Goal: Information Seeking & Learning: Compare options

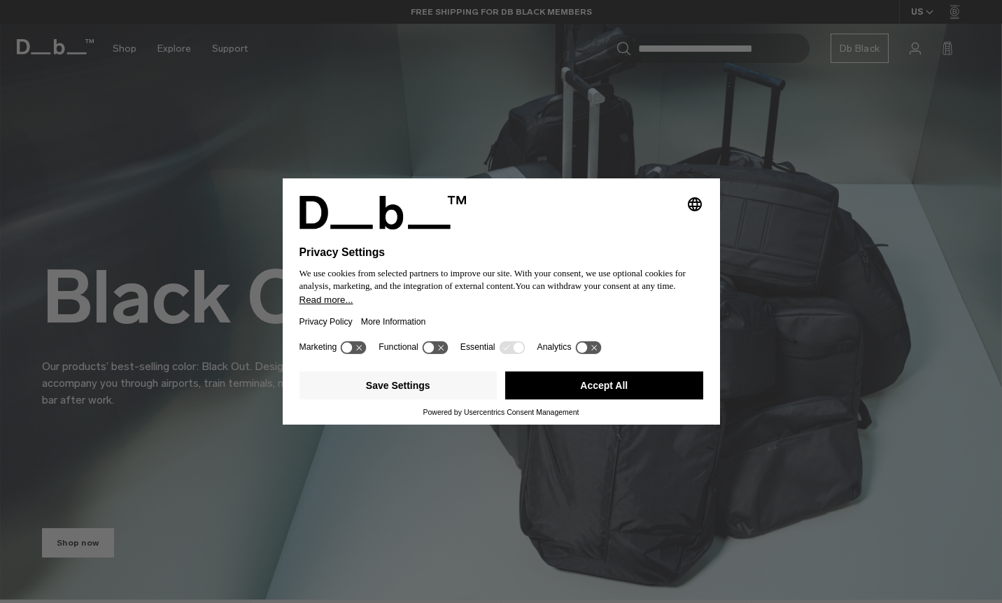
click at [551, 397] on button "Accept All" at bounding box center [604, 386] width 198 height 28
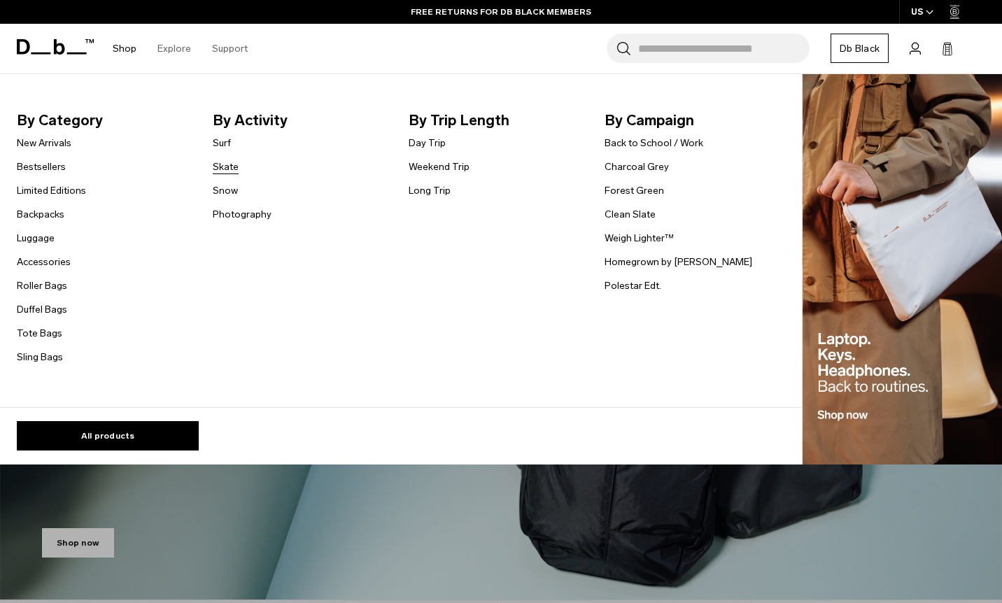
click at [225, 170] on link "Skate" at bounding box center [226, 167] width 26 height 15
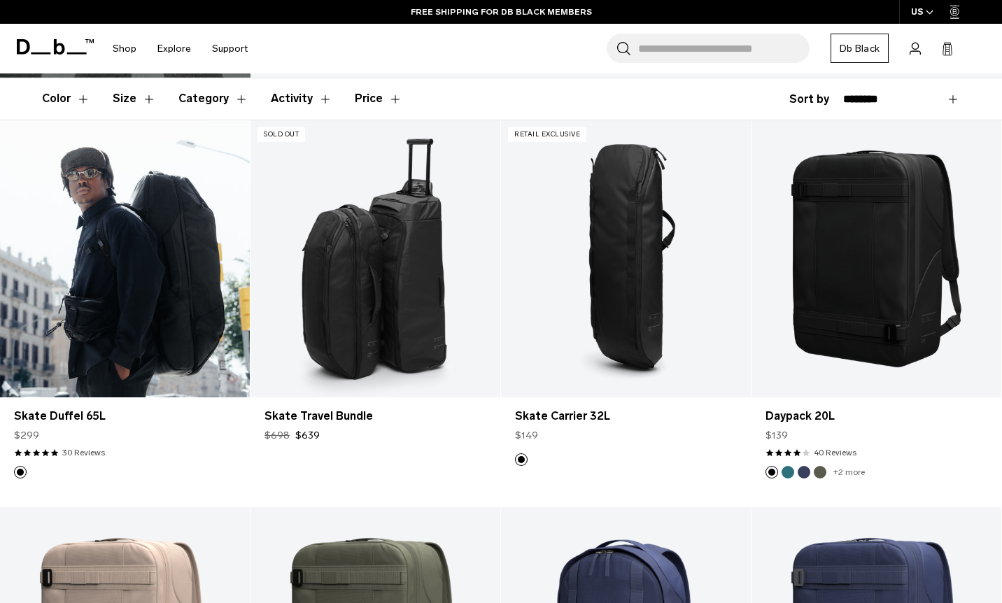
scroll to position [204, 0]
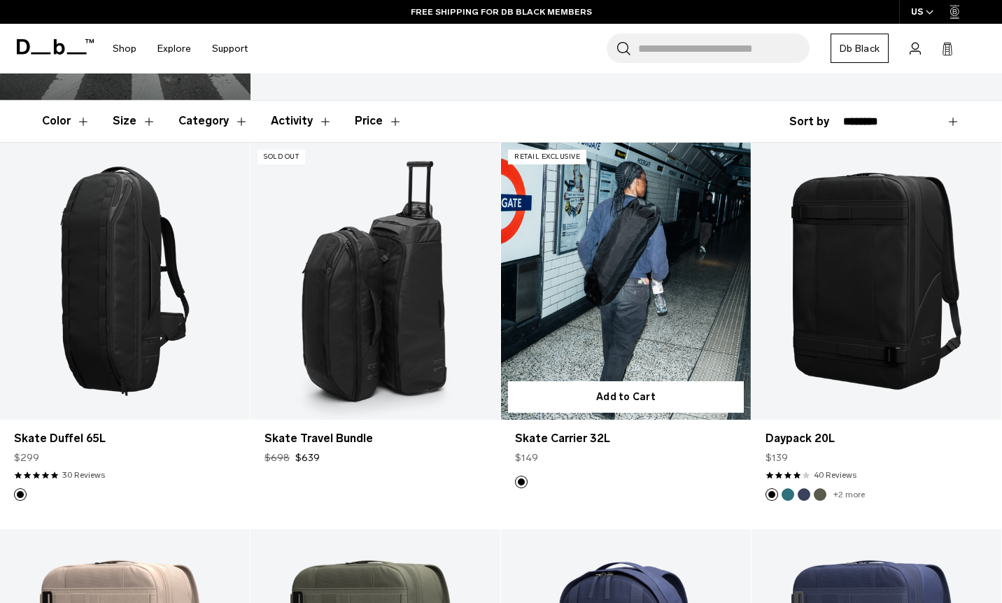
click at [656, 239] on link "Skate Carrier 32L" at bounding box center [626, 282] width 250 height 278
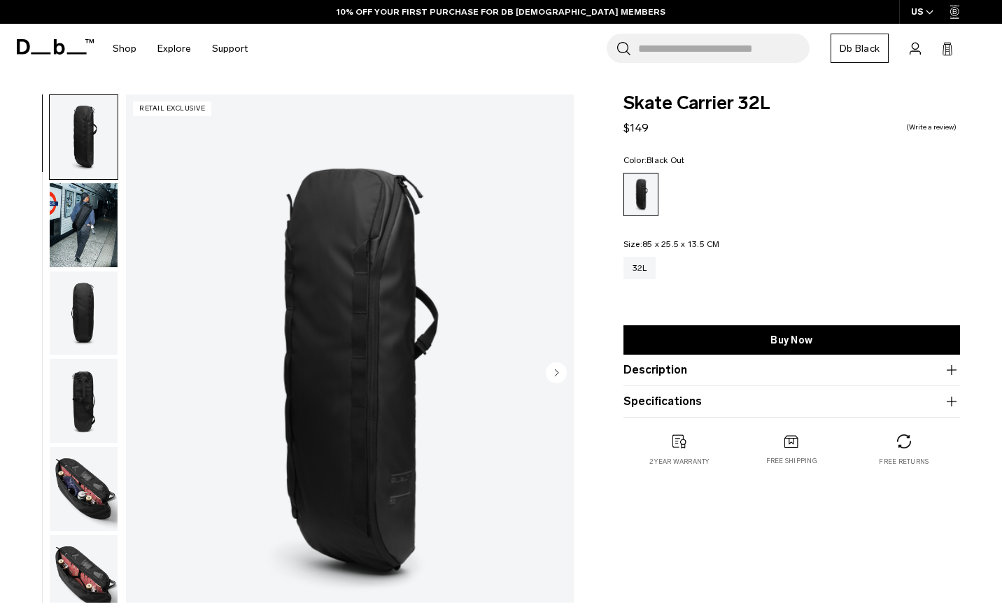
click at [66, 315] on img "button" at bounding box center [84, 313] width 68 height 84
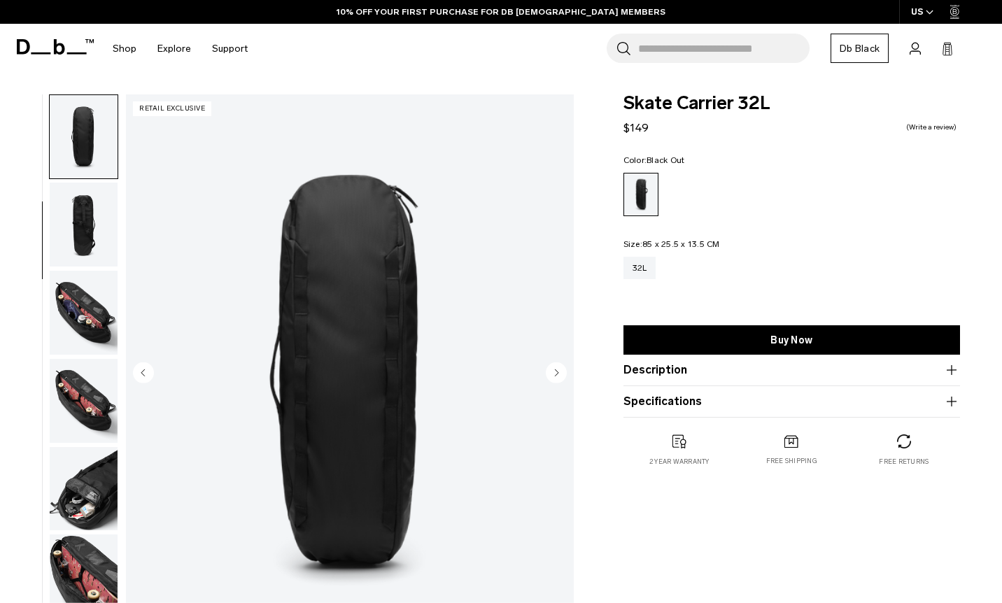
click at [92, 309] on img "button" at bounding box center [84, 313] width 68 height 84
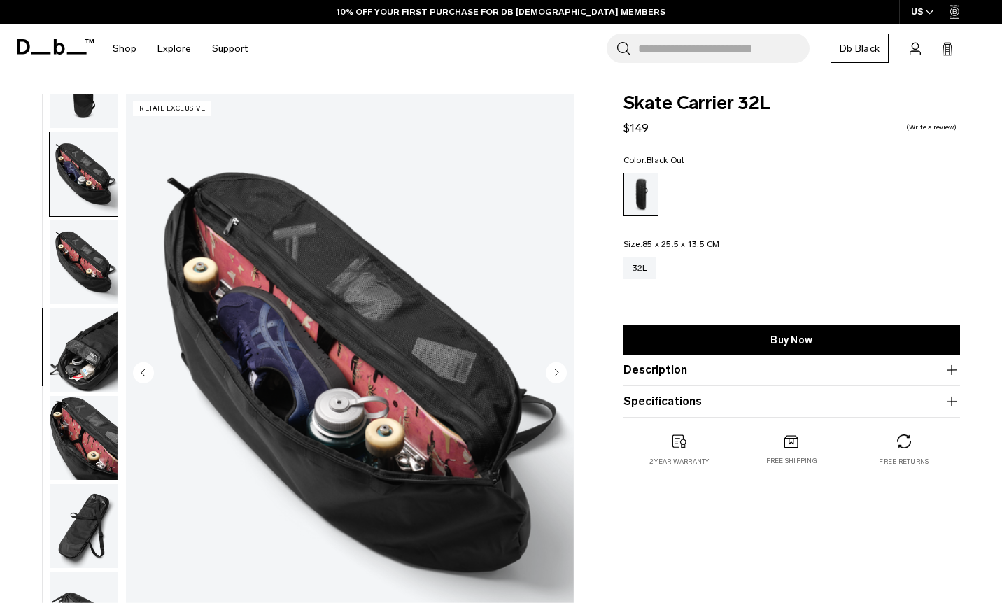
scroll to position [318, 0]
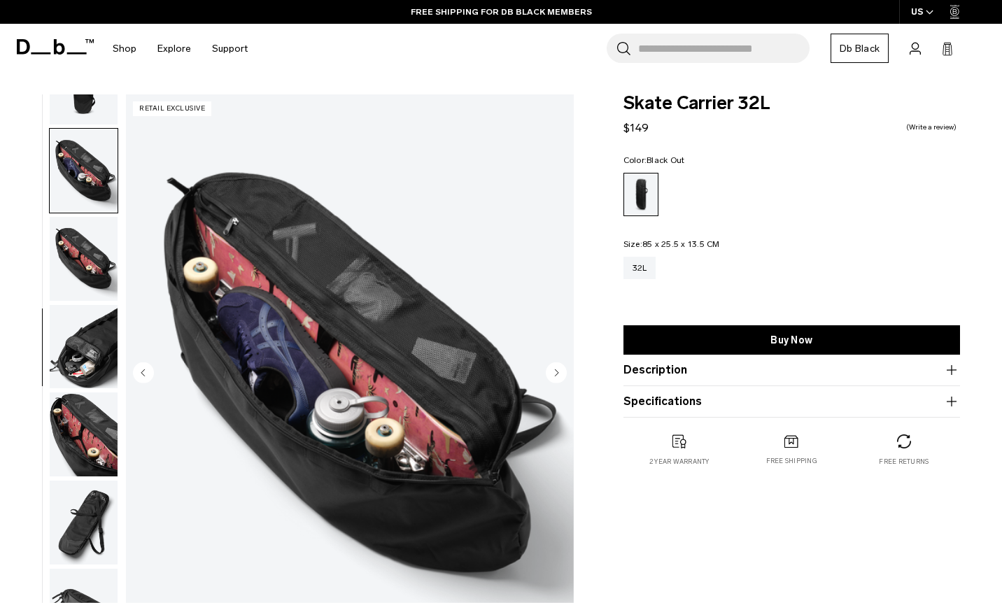
click at [97, 267] on img "button" at bounding box center [84, 259] width 68 height 84
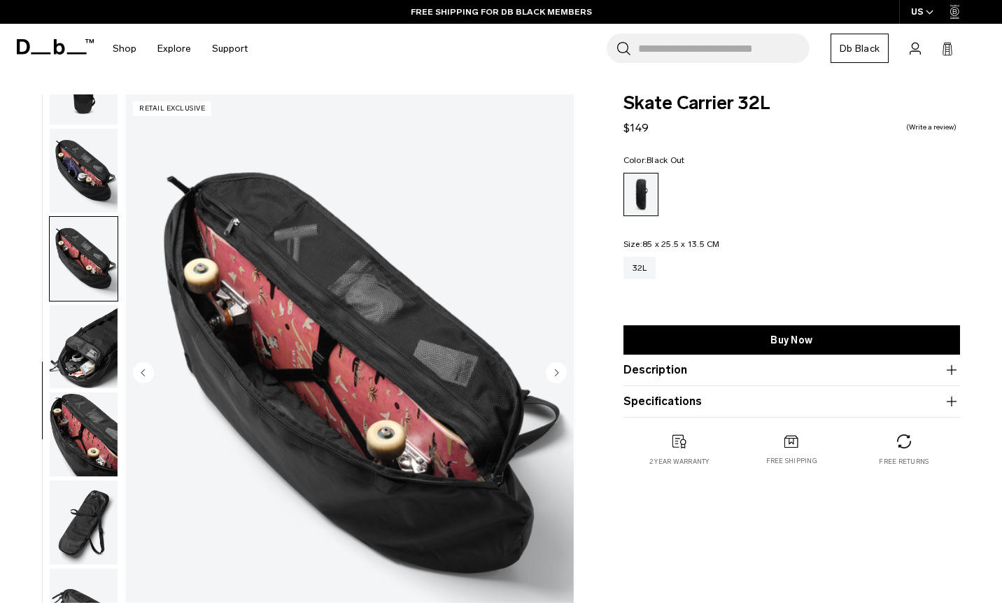
click at [79, 324] on img "button" at bounding box center [84, 347] width 68 height 84
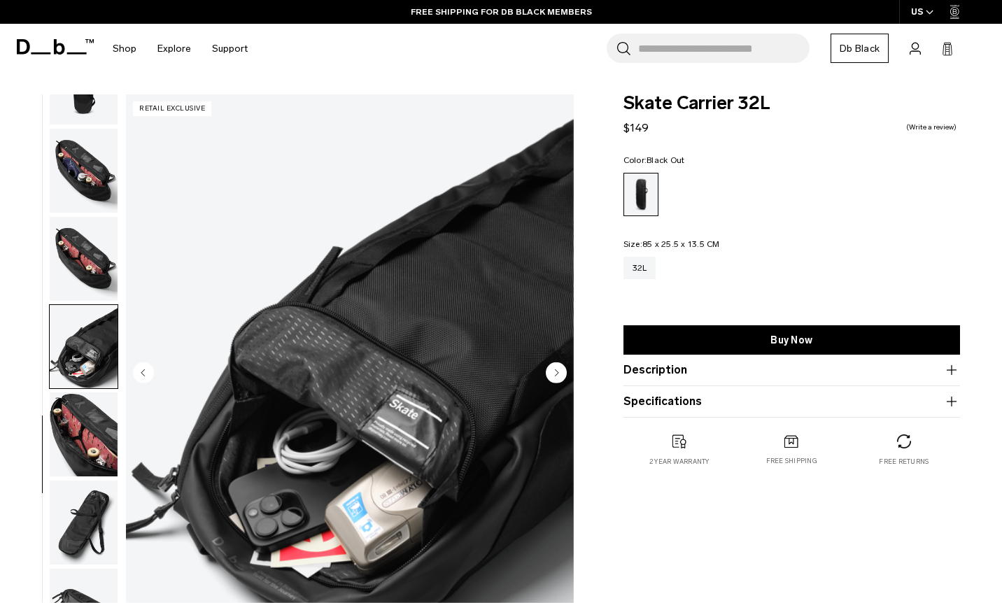
click at [69, 416] on img "button" at bounding box center [84, 435] width 68 height 84
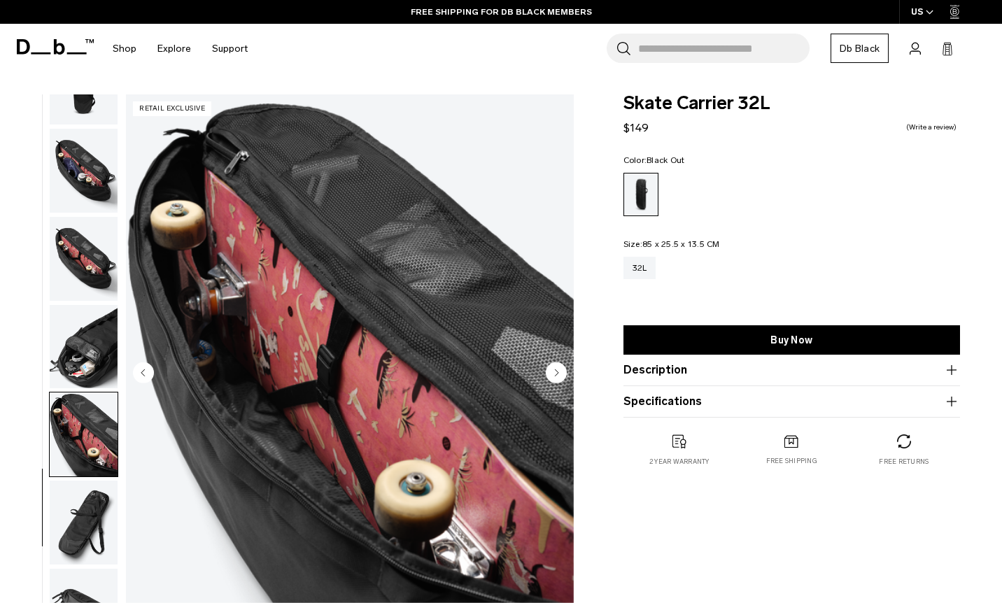
click at [65, 498] on img "button" at bounding box center [84, 523] width 68 height 84
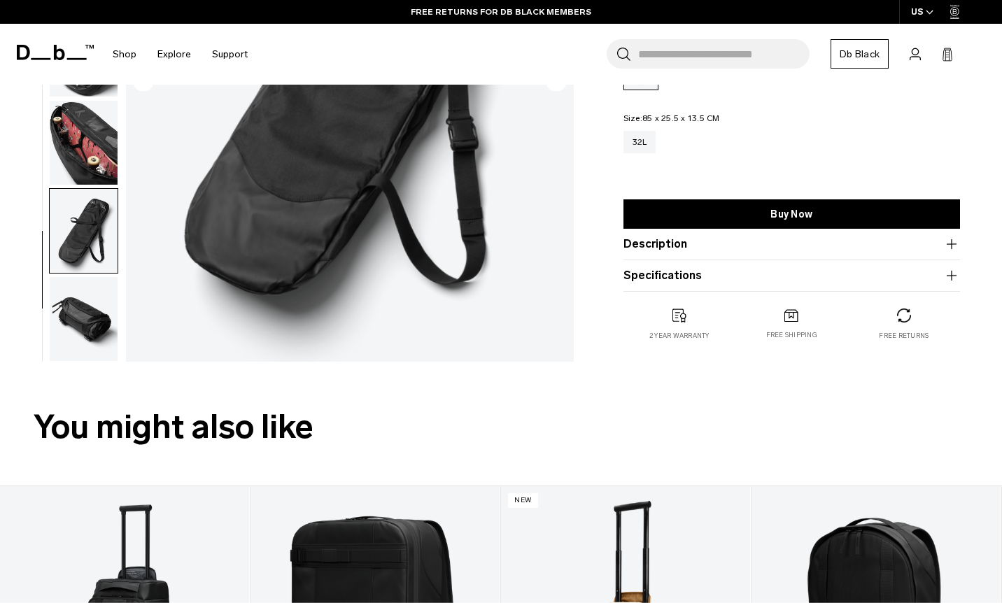
scroll to position [307, 0]
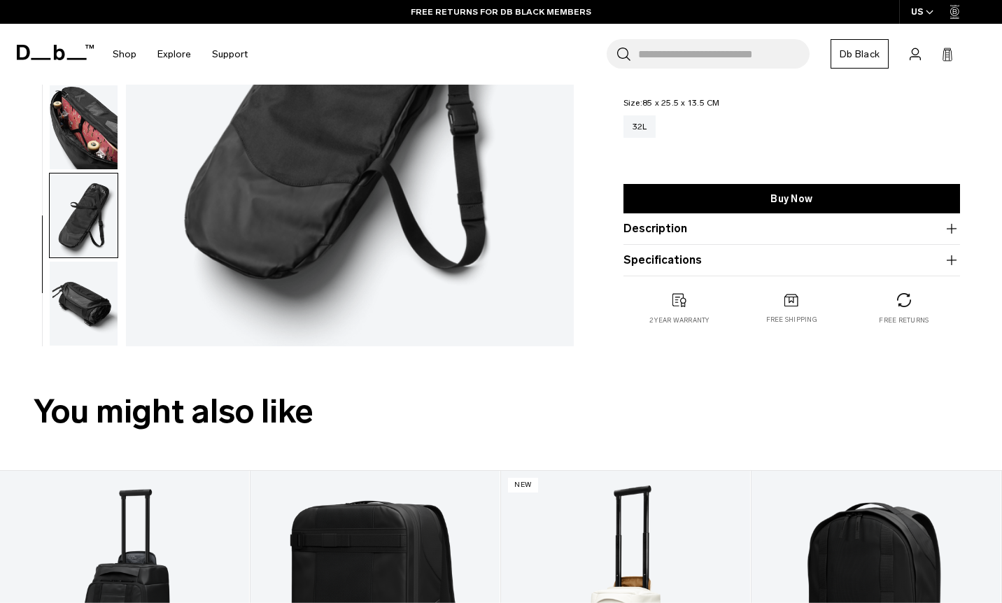
click at [92, 288] on img "button" at bounding box center [84, 304] width 68 height 84
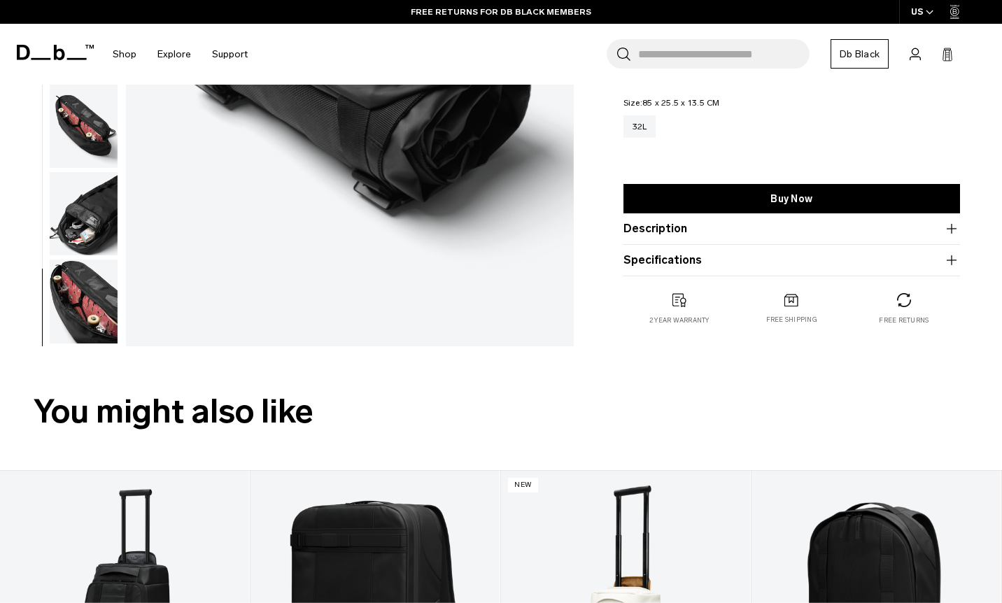
scroll to position [148, 0]
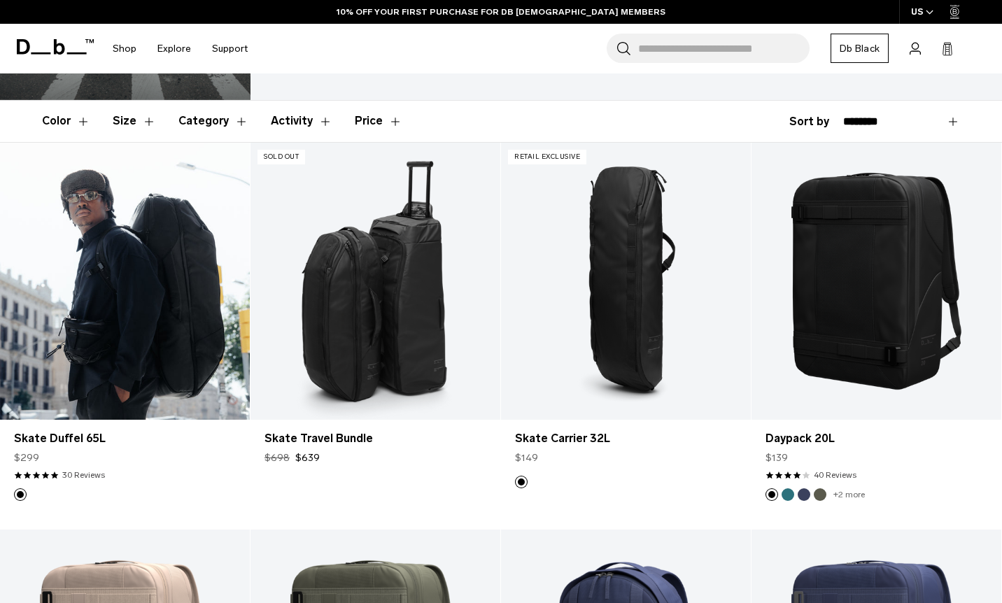
click at [76, 306] on link "Skate Duffel 65L" at bounding box center [125, 282] width 250 height 278
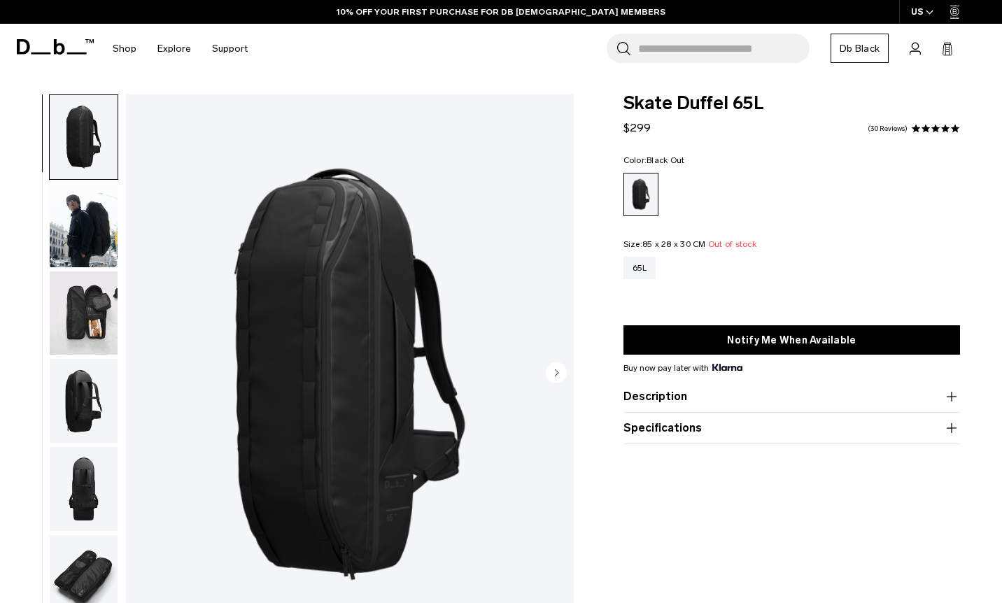
click at [96, 194] on img "button" at bounding box center [84, 225] width 68 height 84
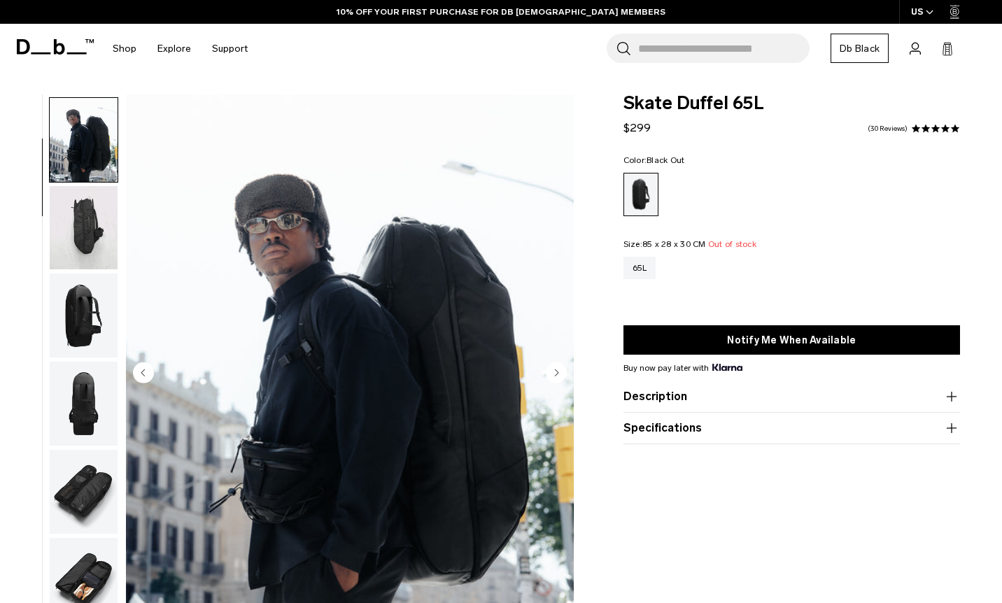
scroll to position [88, 0]
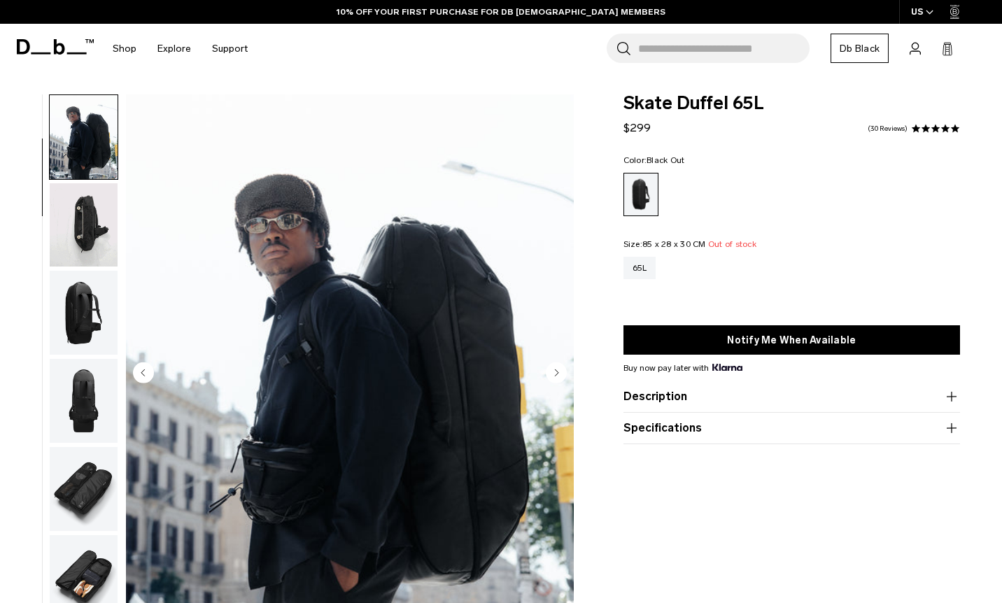
click at [87, 342] on img "button" at bounding box center [84, 313] width 68 height 84
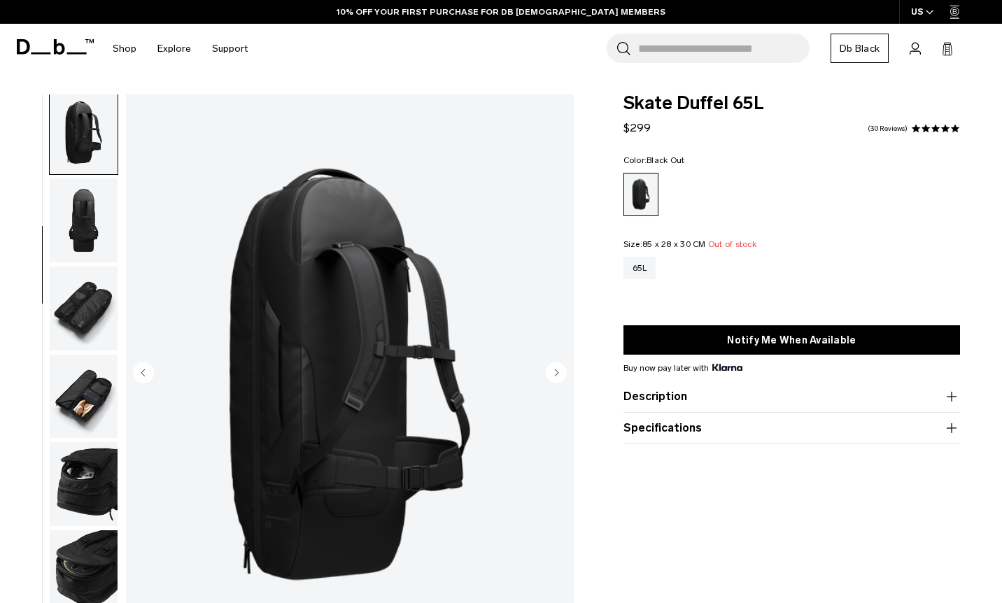
click at [87, 342] on img "button" at bounding box center [84, 309] width 68 height 84
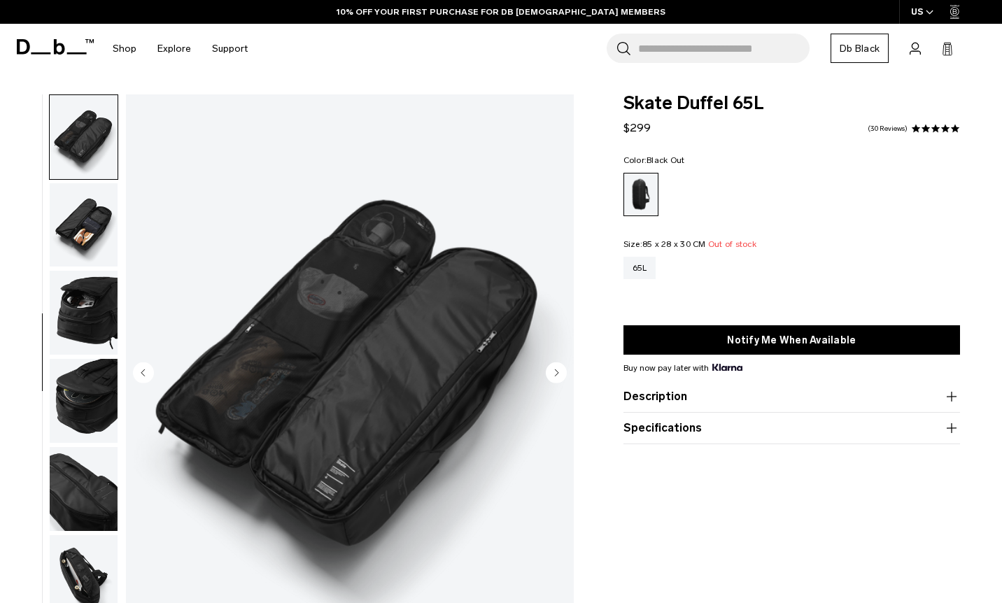
click at [76, 386] on img "button" at bounding box center [84, 401] width 68 height 84
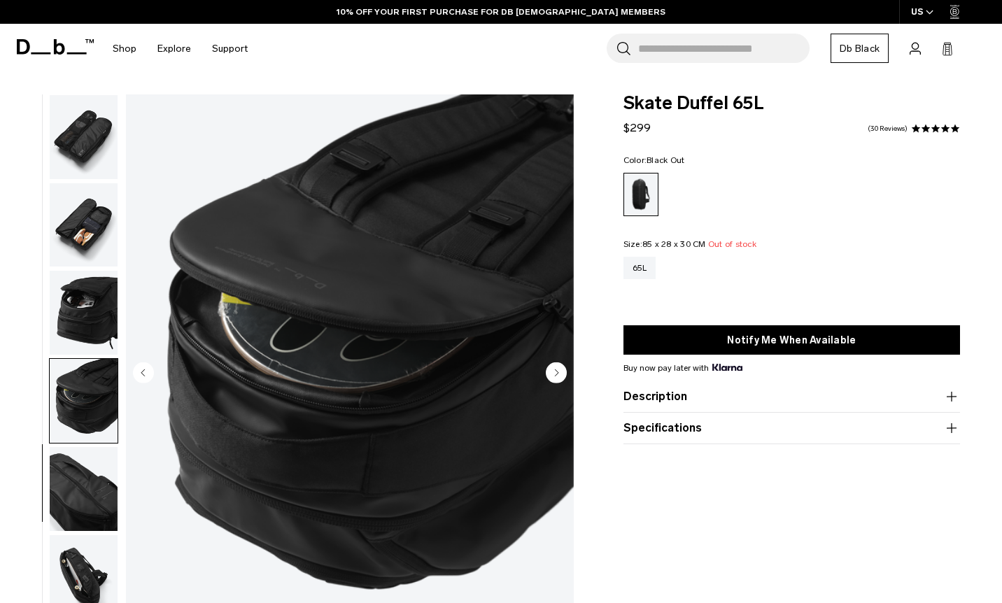
scroll to position [494, 0]
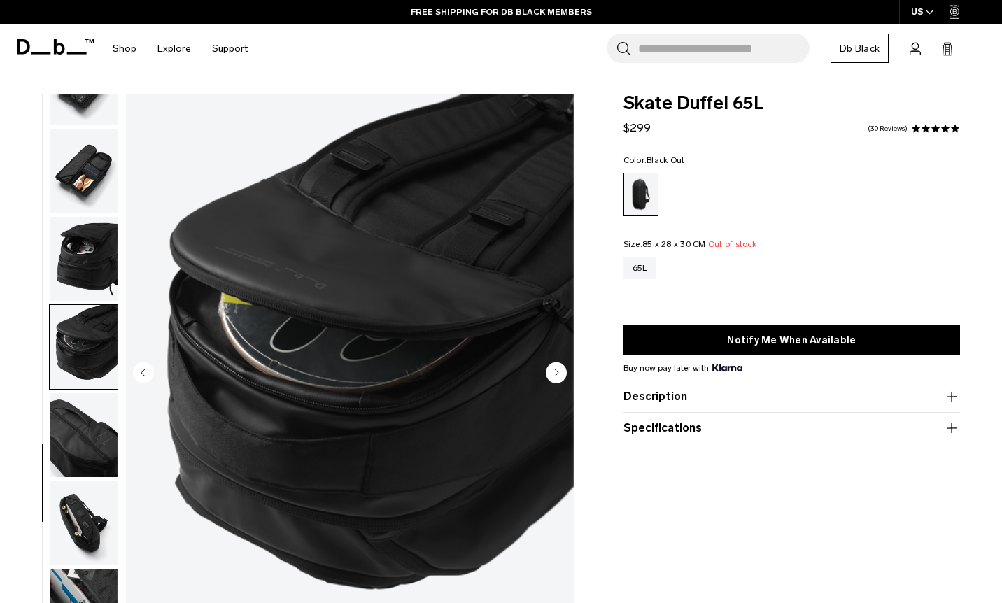
click at [75, 432] on img "button" at bounding box center [84, 435] width 68 height 84
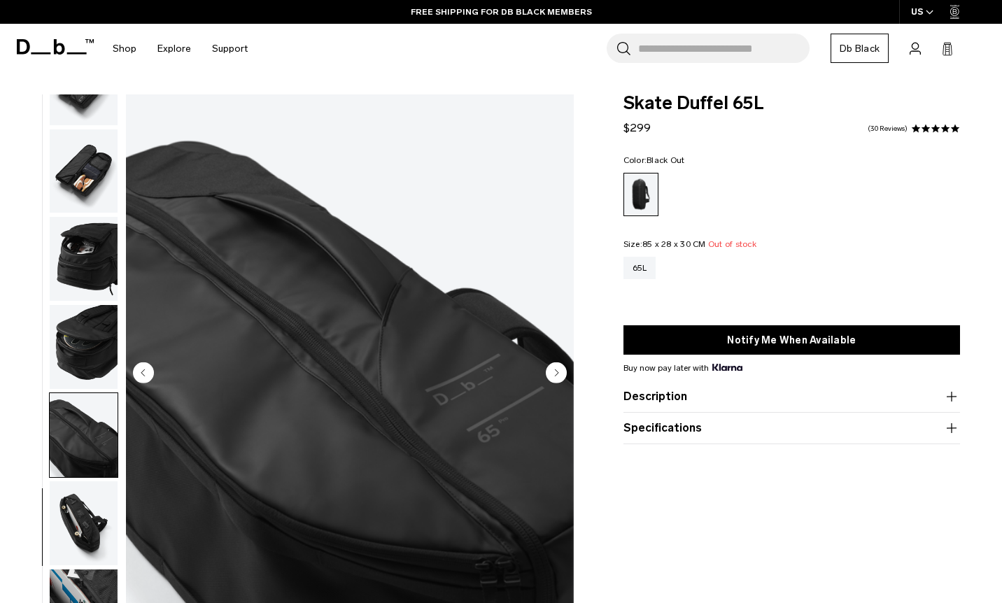
scroll to position [15, 0]
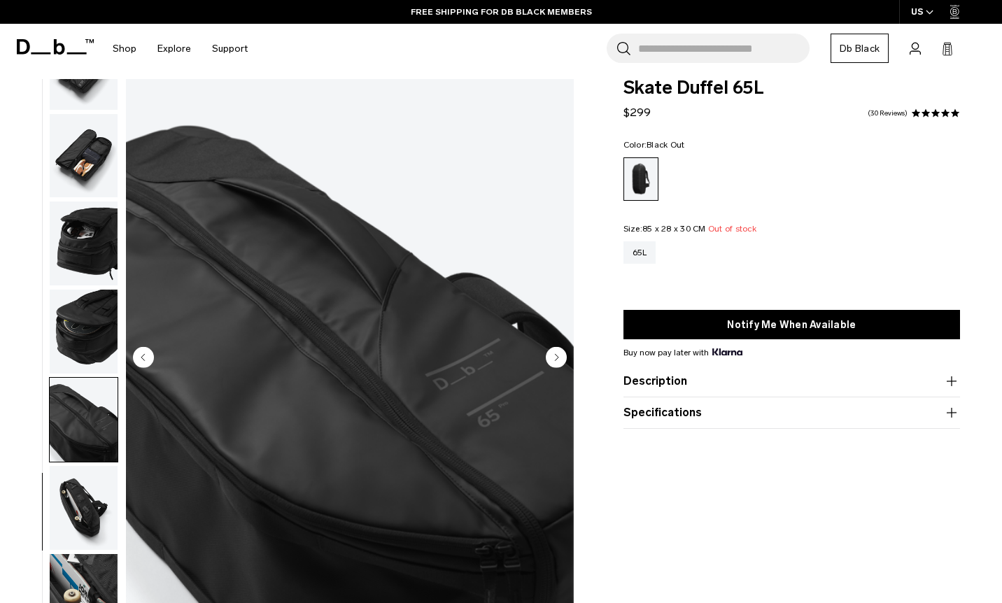
click at [74, 477] on img "button" at bounding box center [84, 508] width 68 height 84
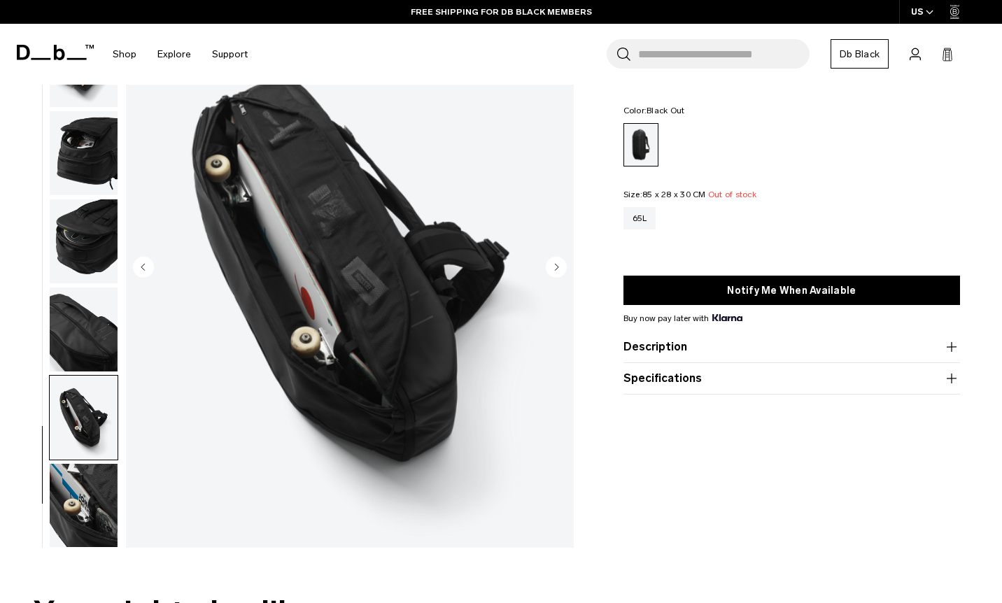
scroll to position [108, 0]
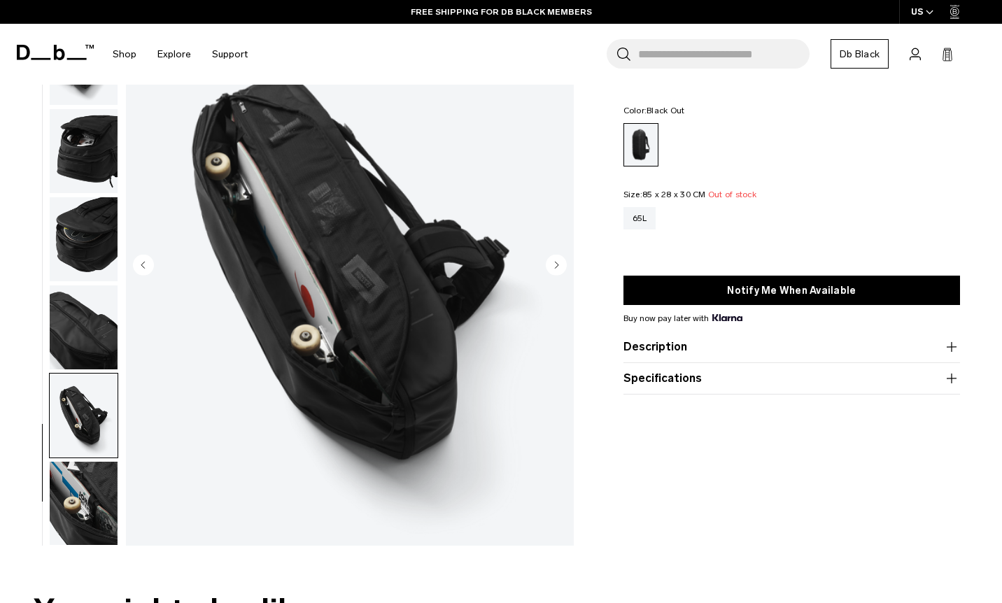
click at [74, 476] on img "button" at bounding box center [84, 504] width 68 height 84
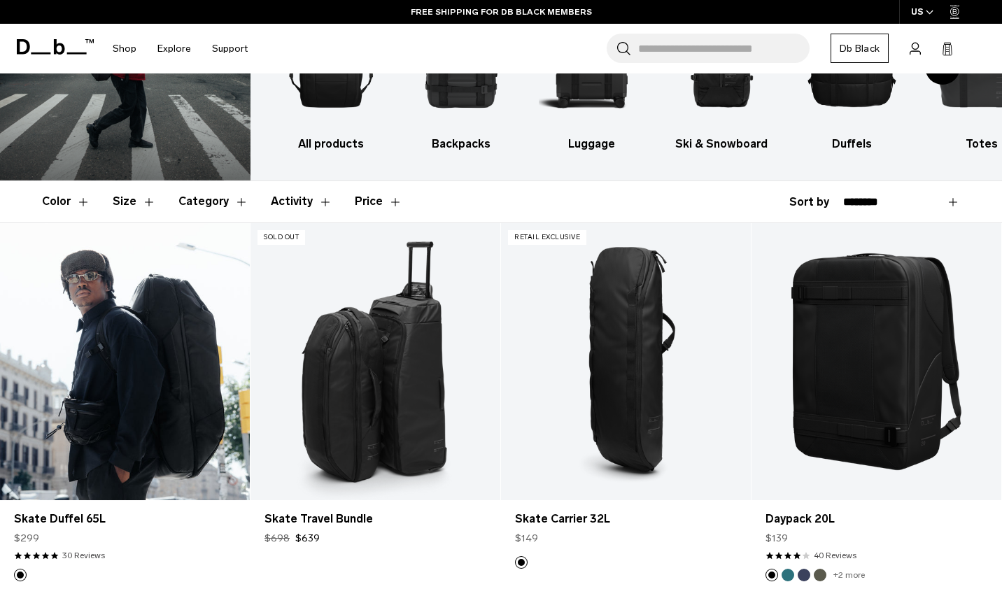
scroll to position [123, 0]
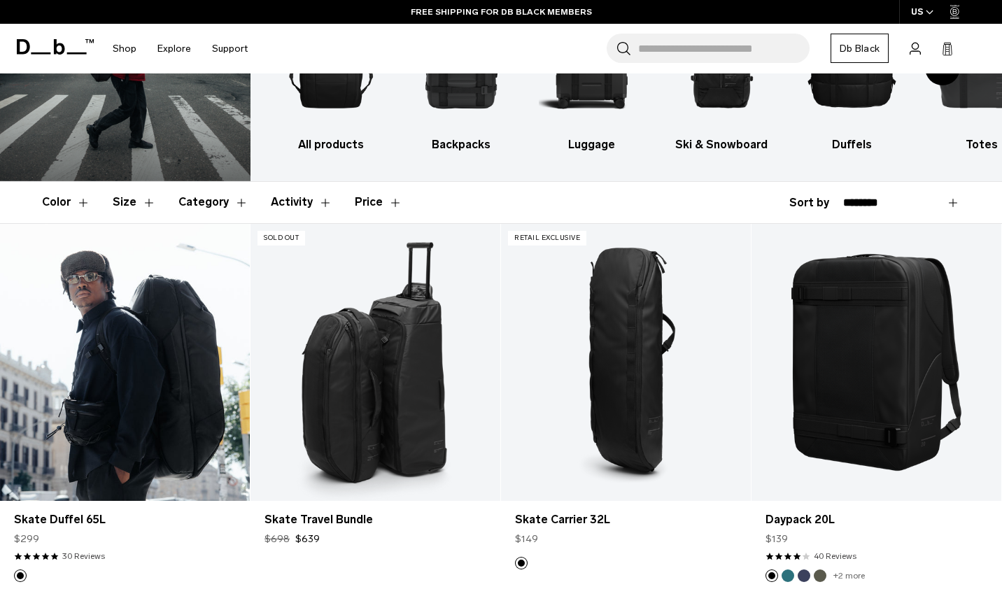
click at [141, 283] on link "Skate Duffel 65L" at bounding box center [125, 363] width 250 height 278
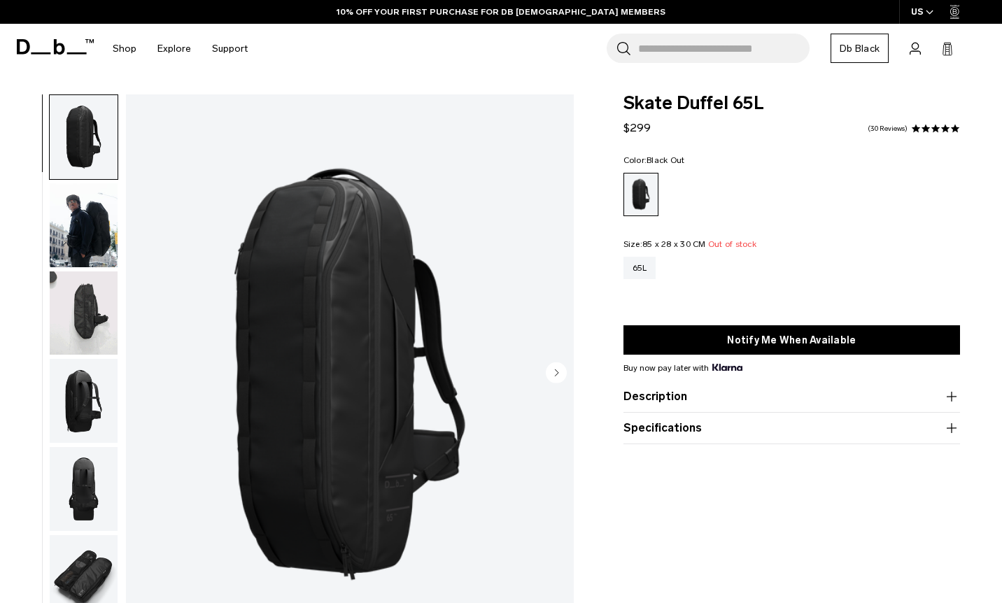
click at [643, 202] on div "Black Out" at bounding box center [641, 195] width 34 height 42
click at [724, 343] on button "Notify Me When Available" at bounding box center [791, 339] width 337 height 29
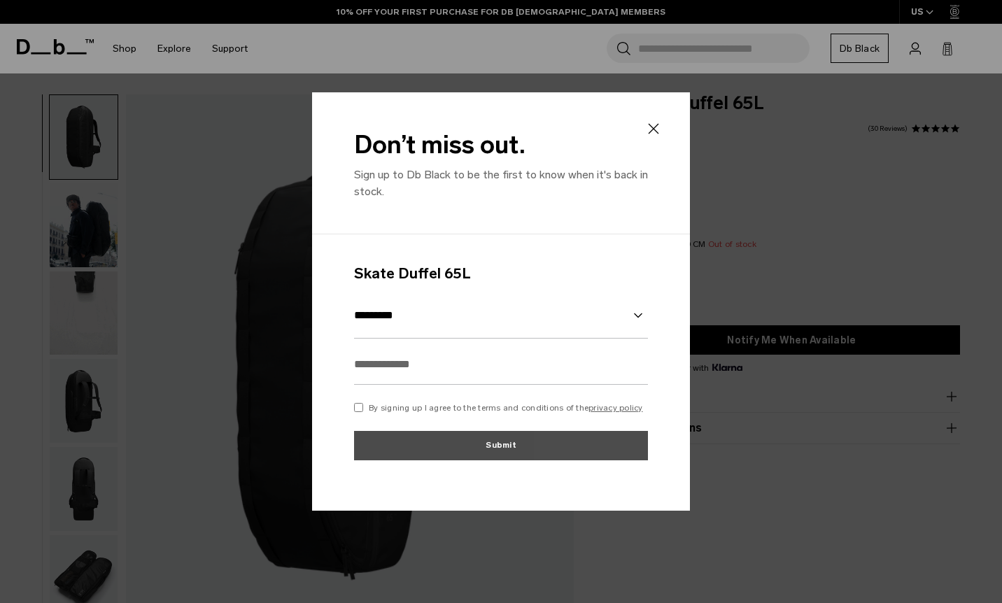
click at [376, 367] on input "text" at bounding box center [501, 364] width 294 height 41
type input "**********"
click at [354, 417] on div "**********" at bounding box center [501, 369] width 294 height 215
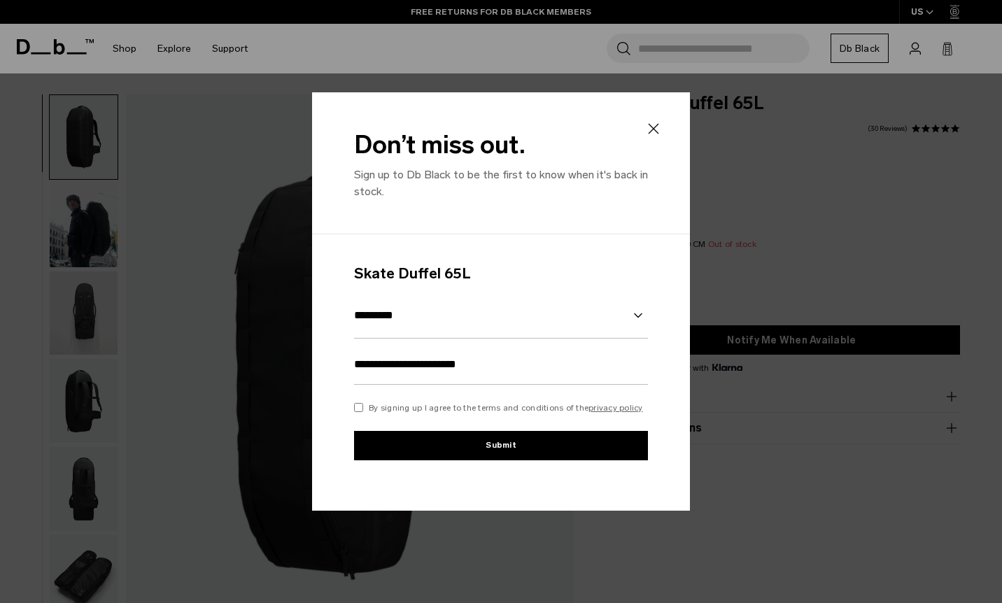
click at [379, 442] on button "Submit" at bounding box center [501, 445] width 294 height 29
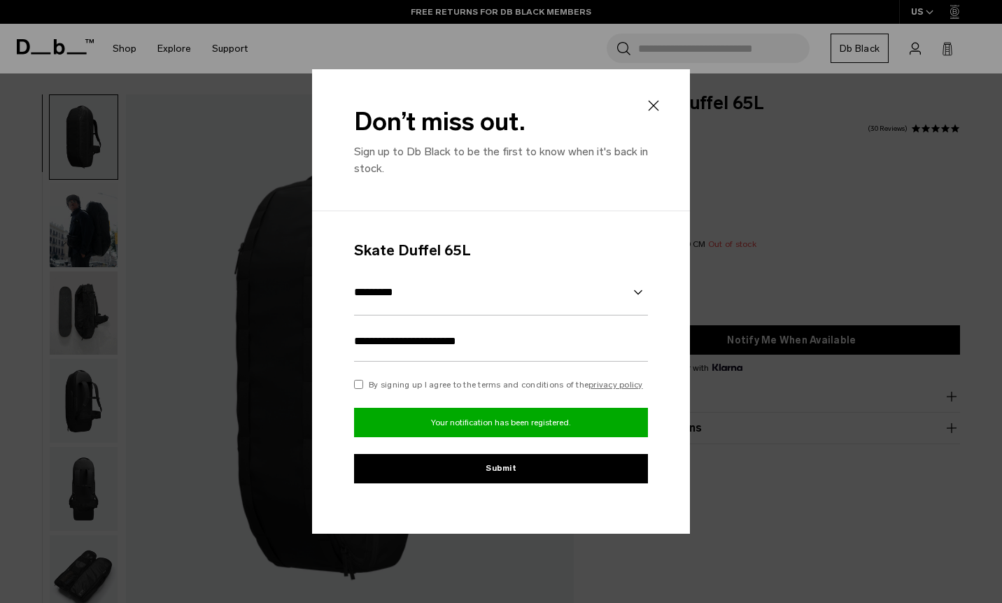
click at [651, 106] on icon at bounding box center [653, 105] width 17 height 17
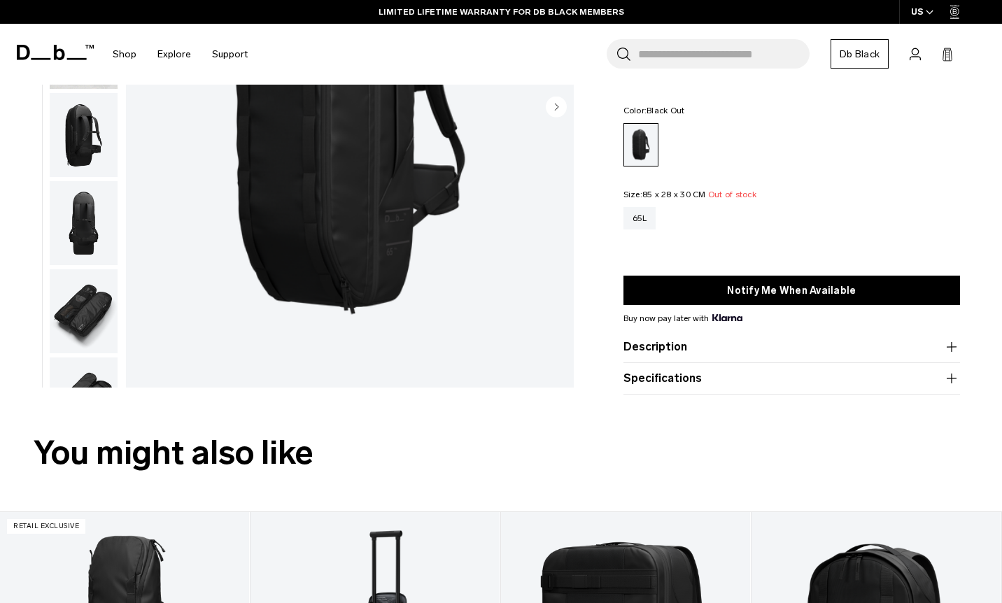
scroll to position [272, 0]
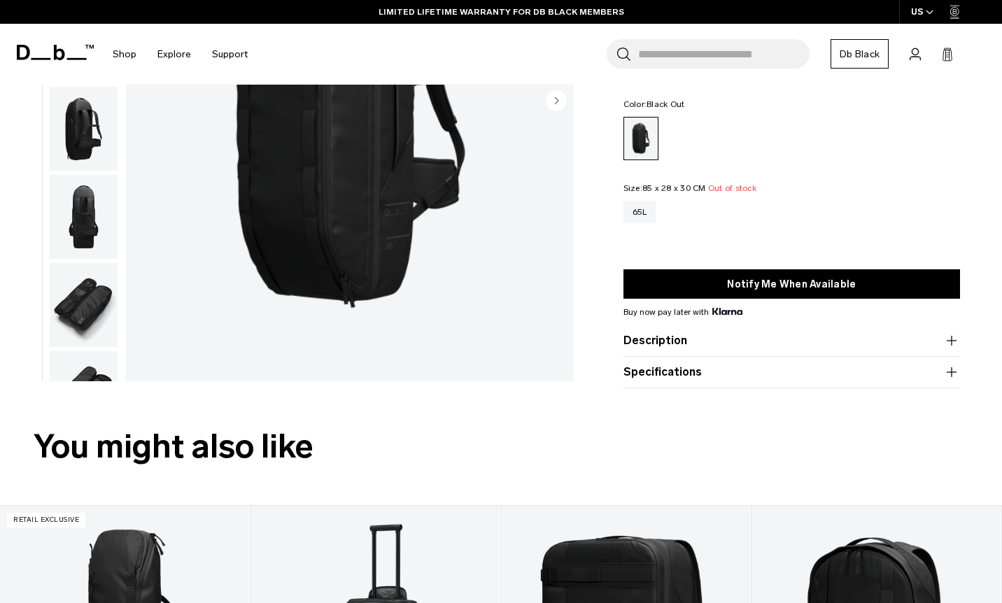
click at [737, 375] on button "Specifications" at bounding box center [791, 372] width 337 height 17
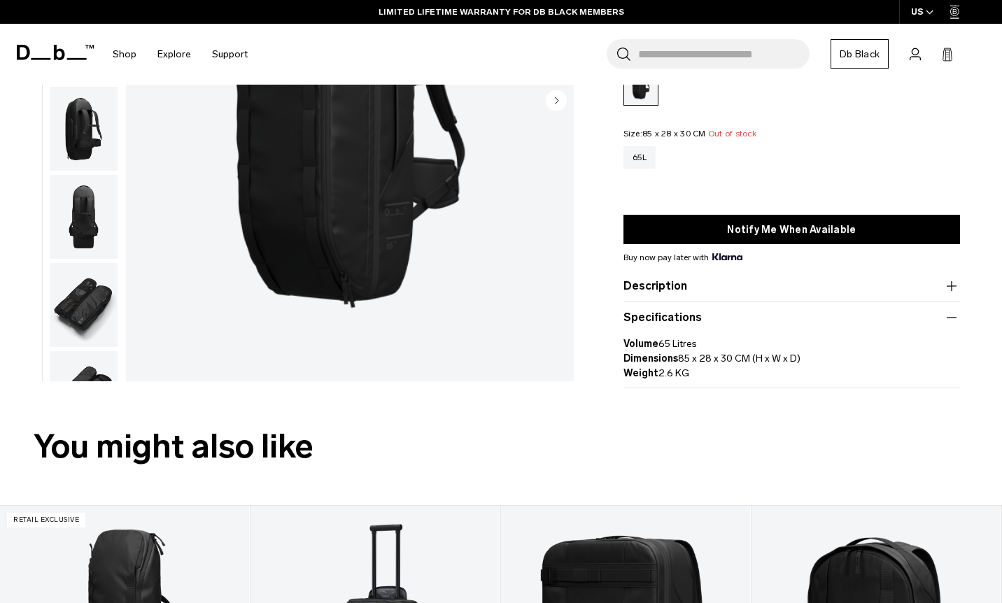
click at [710, 299] on product-accordion "Description The Skate Duffel 65L was inspired by the skateboarding community an…" at bounding box center [791, 286] width 337 height 31
click at [707, 287] on button "Description" at bounding box center [791, 286] width 337 height 17
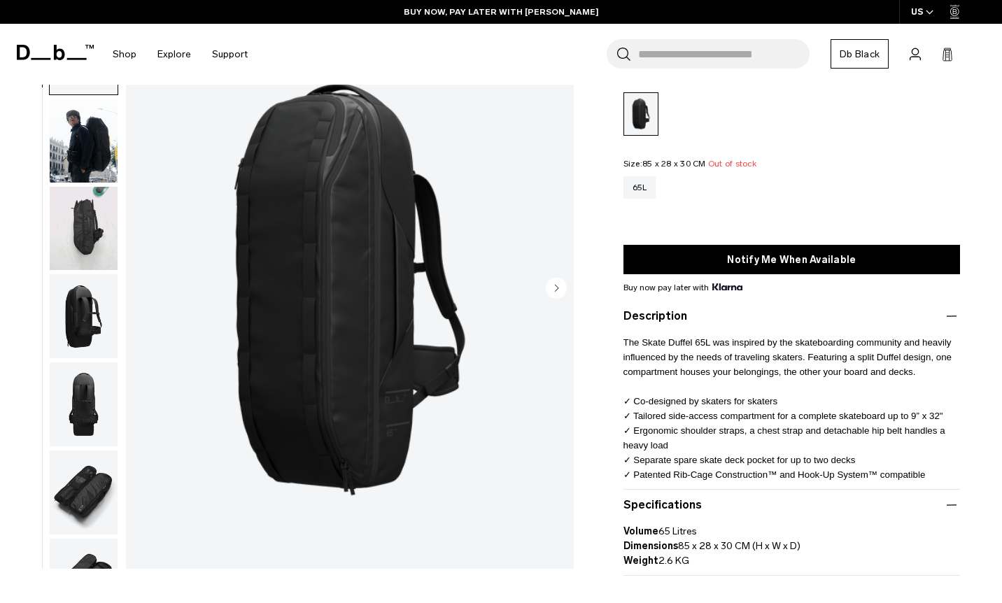
scroll to position [0, 0]
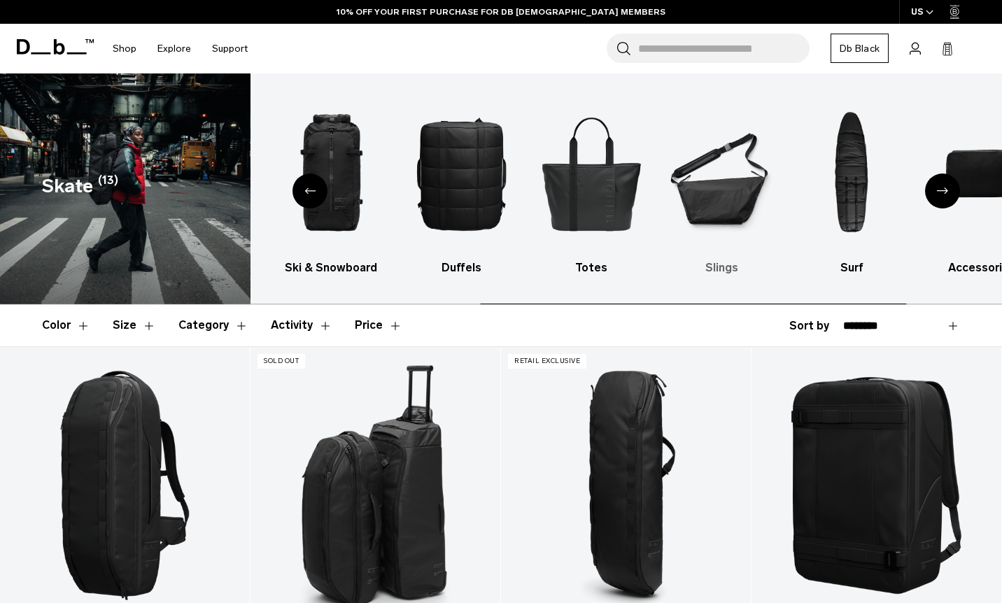
click at [693, 182] on img "7 / 10" at bounding box center [722, 173] width 106 height 158
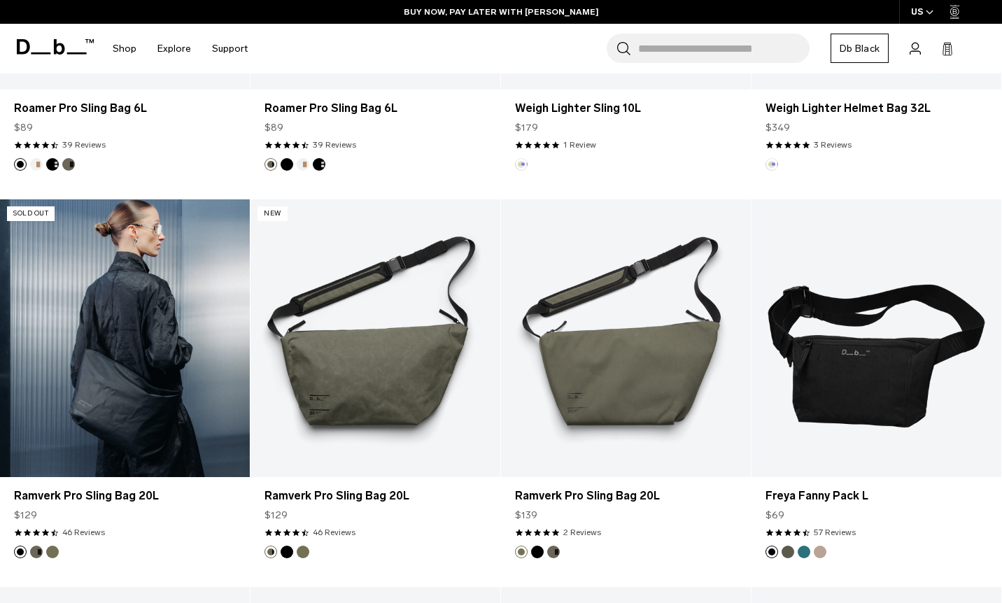
scroll to position [535, 0]
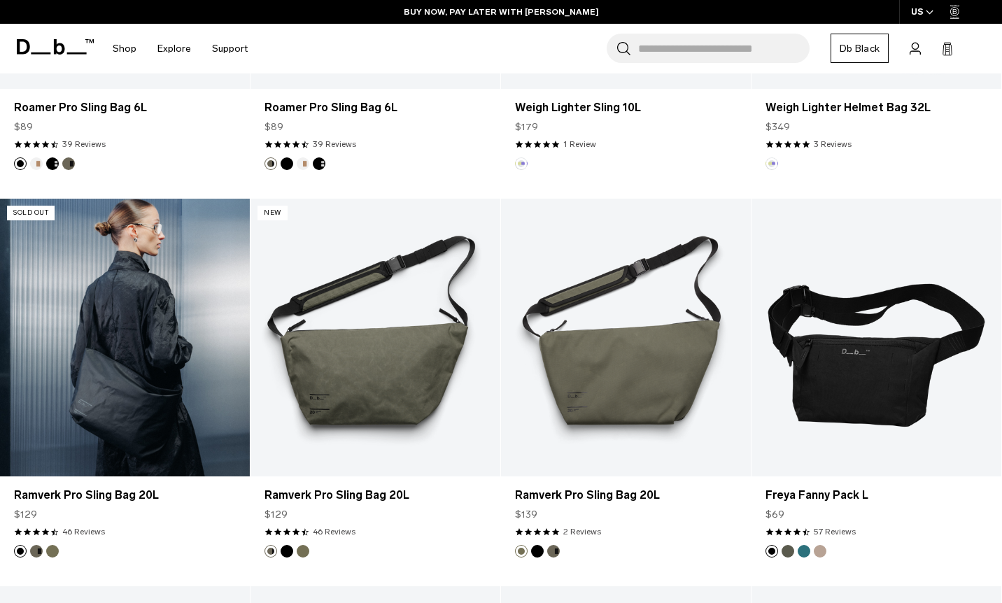
click at [171, 389] on link "Ramverk Pro Sling Bag 20L" at bounding box center [125, 338] width 250 height 278
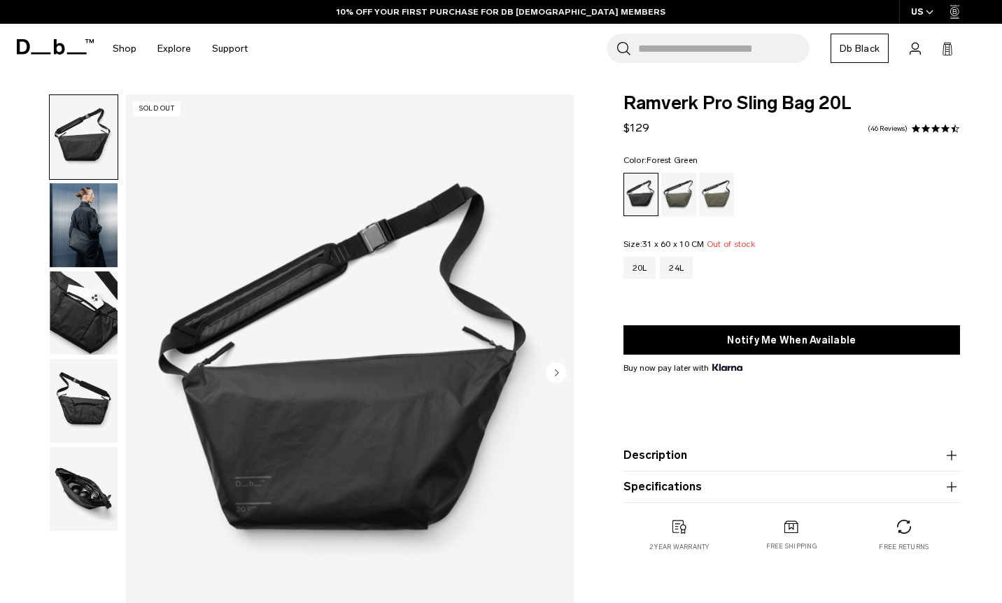
click at [678, 182] on div "Forest Green" at bounding box center [679, 194] width 36 height 43
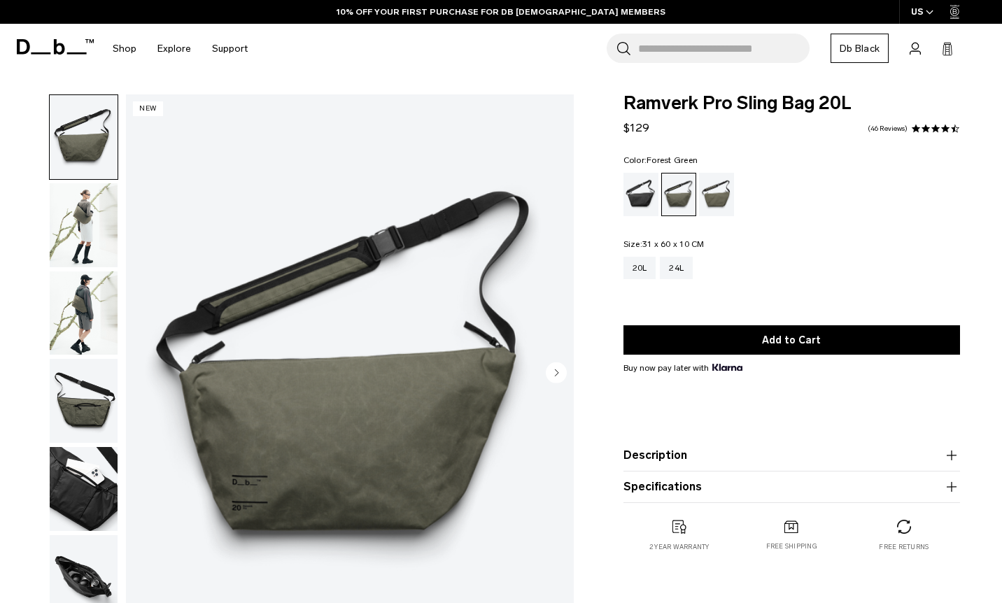
click at [87, 212] on img "button" at bounding box center [84, 225] width 68 height 84
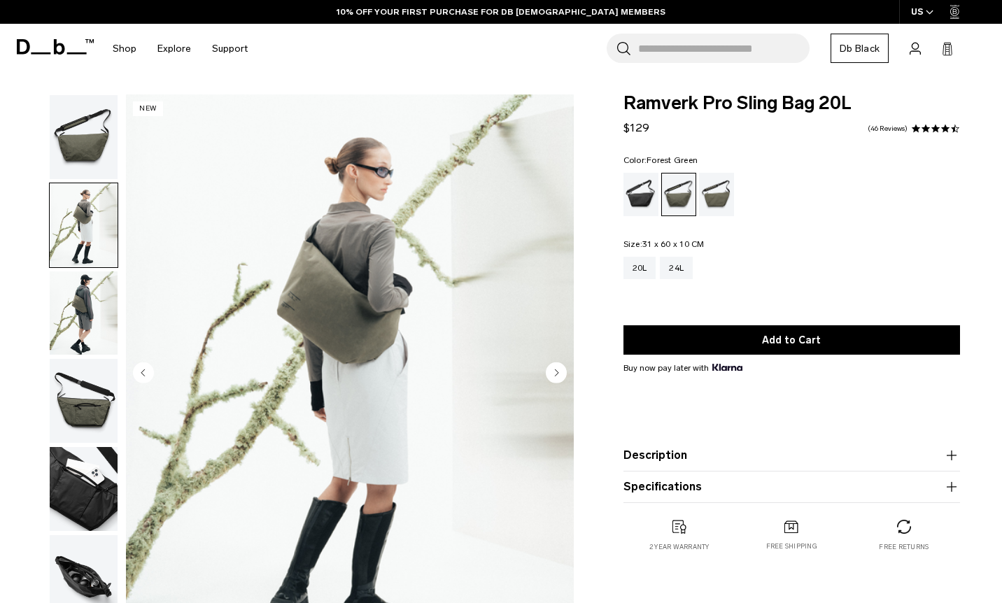
click at [83, 271] on button "button" at bounding box center [83, 313] width 69 height 85
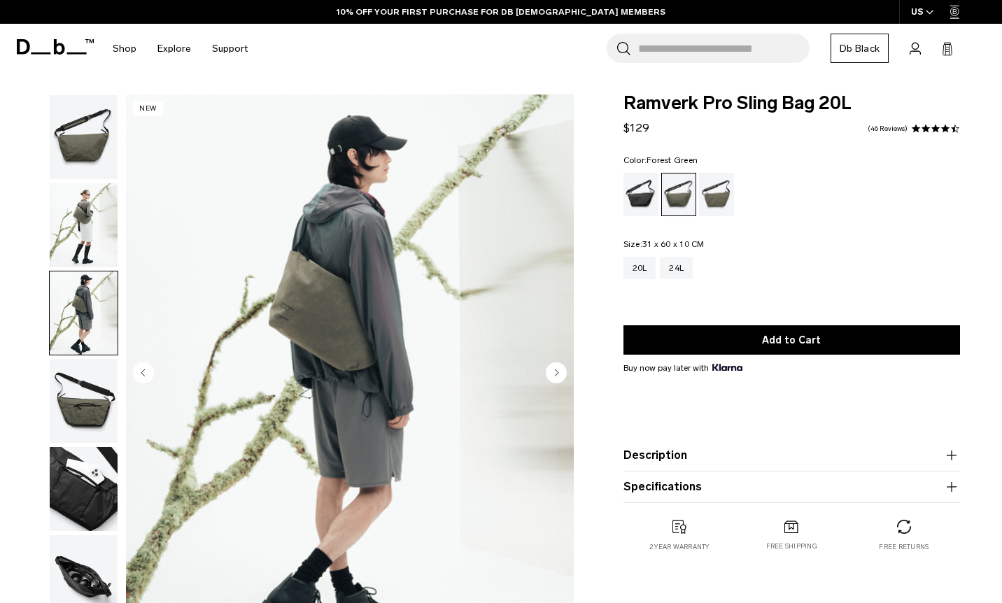
click at [78, 374] on img "button" at bounding box center [84, 401] width 68 height 84
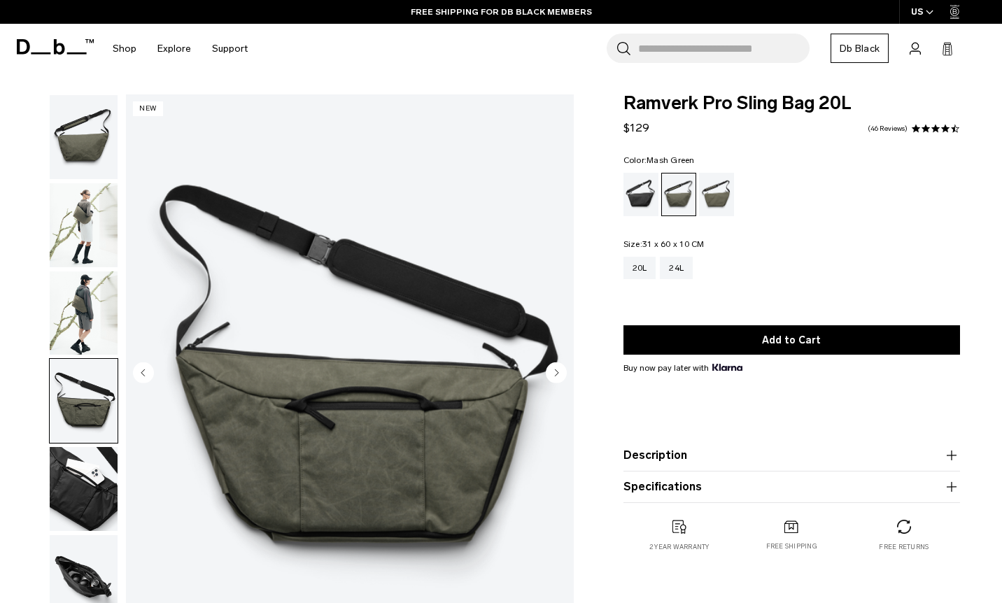
click at [717, 186] on div "Mash Green" at bounding box center [717, 194] width 36 height 43
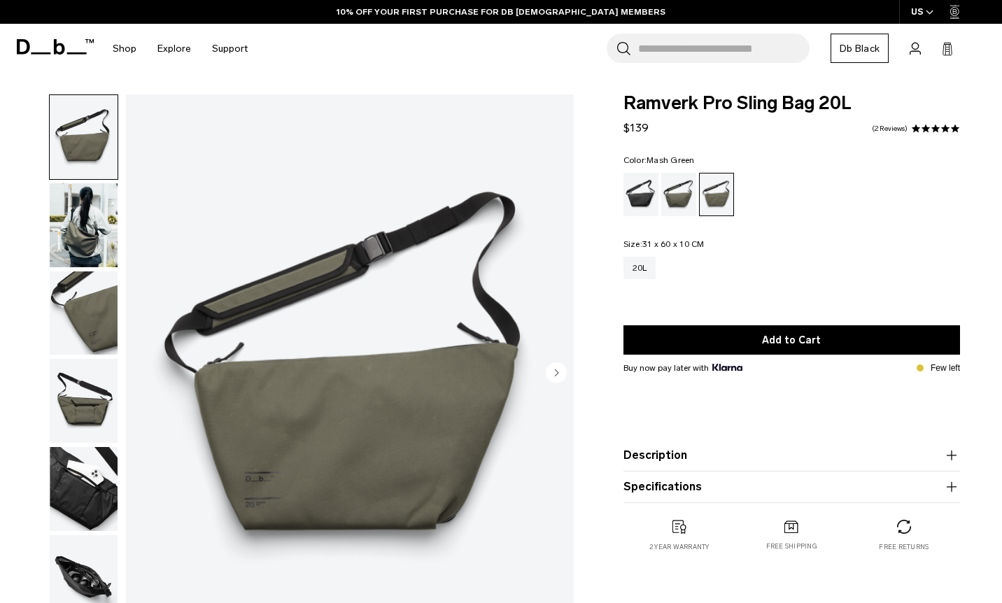
click at [99, 222] on img "button" at bounding box center [84, 225] width 68 height 84
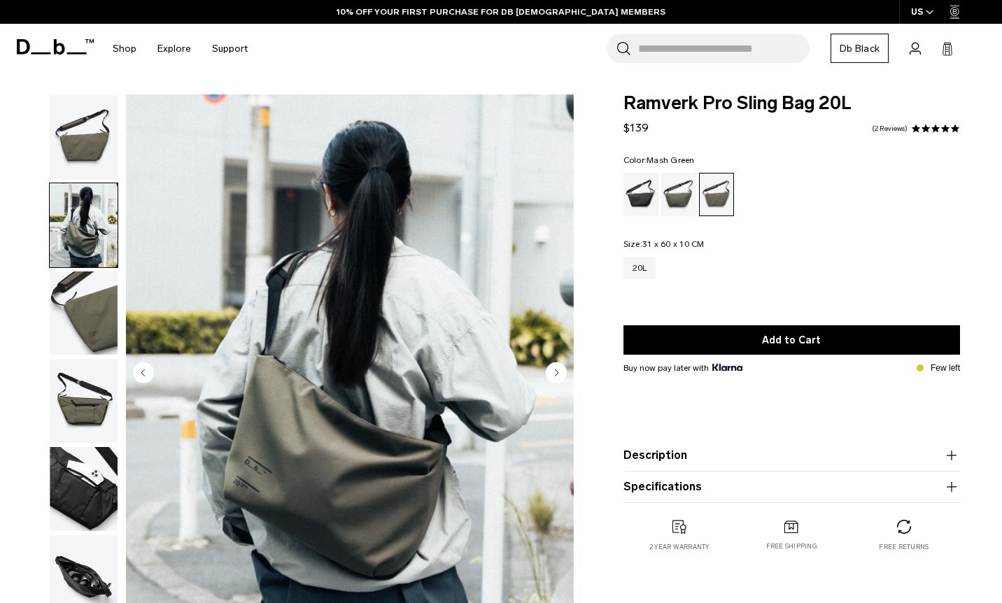
click at [86, 312] on img "button" at bounding box center [84, 313] width 68 height 84
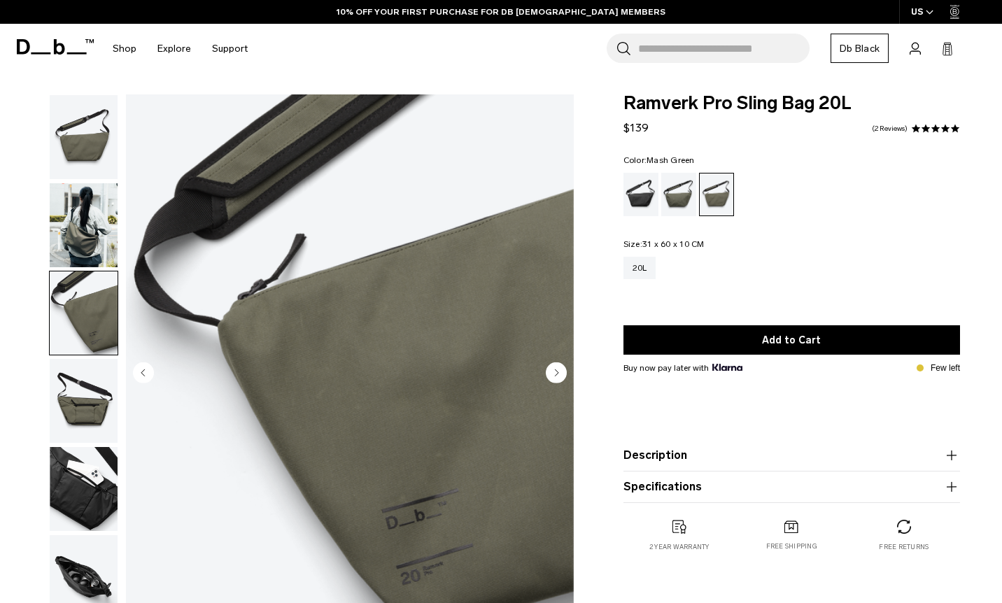
click at [73, 369] on img "button" at bounding box center [84, 401] width 68 height 84
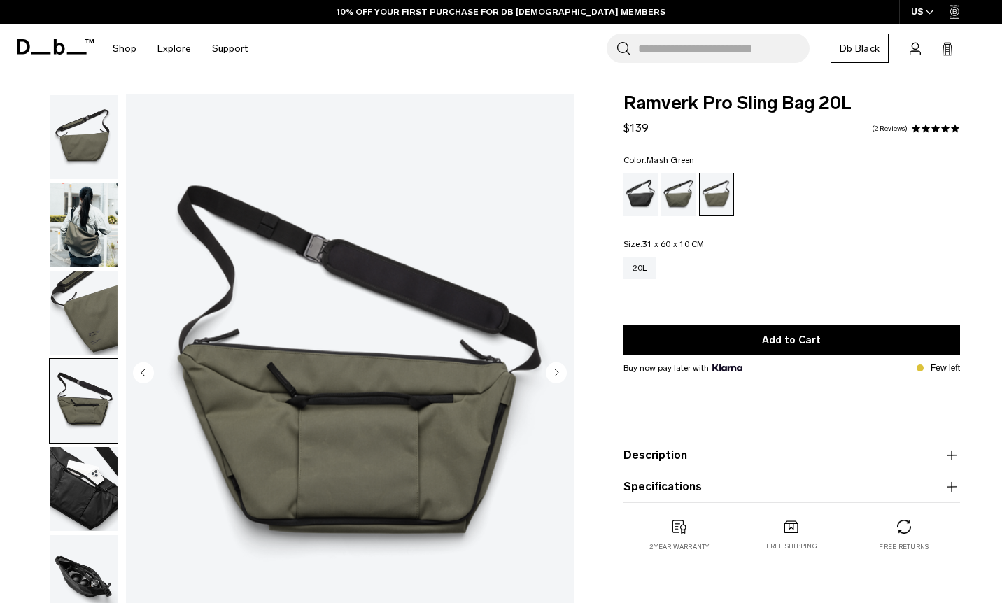
click at [68, 478] on img "button" at bounding box center [84, 489] width 68 height 84
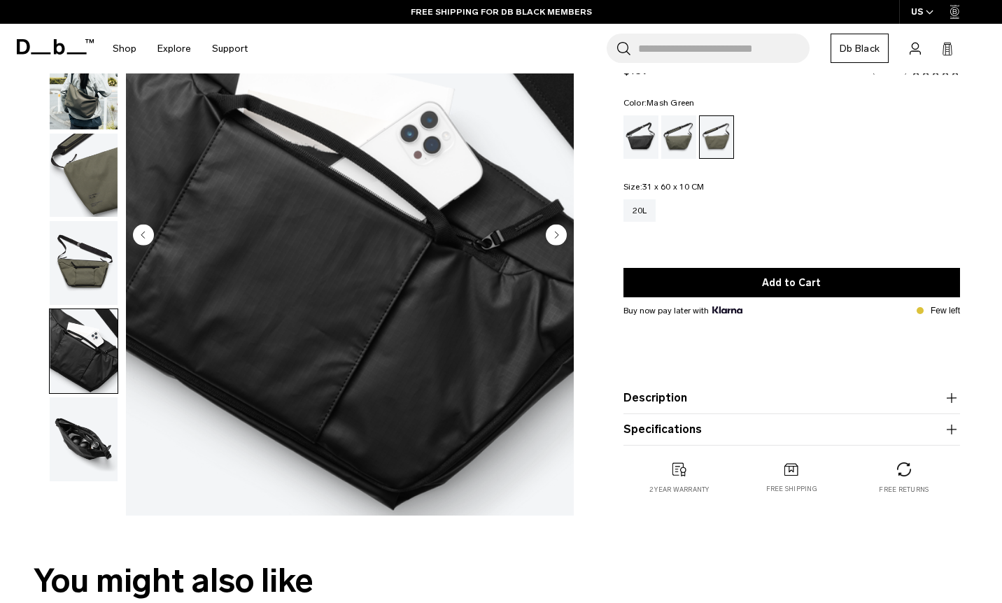
scroll to position [167, 0]
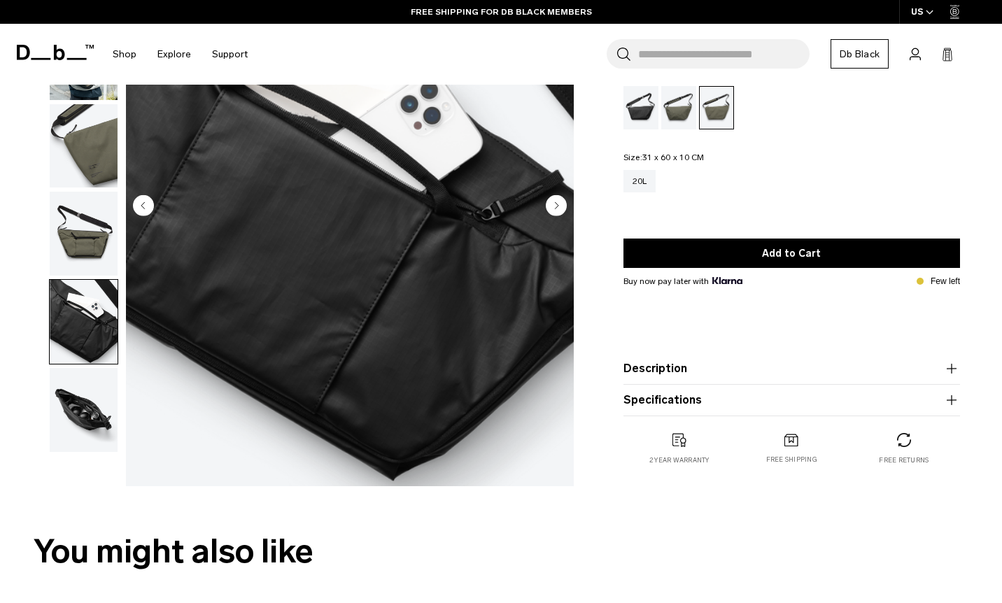
click at [68, 390] on img "button" at bounding box center [84, 410] width 68 height 84
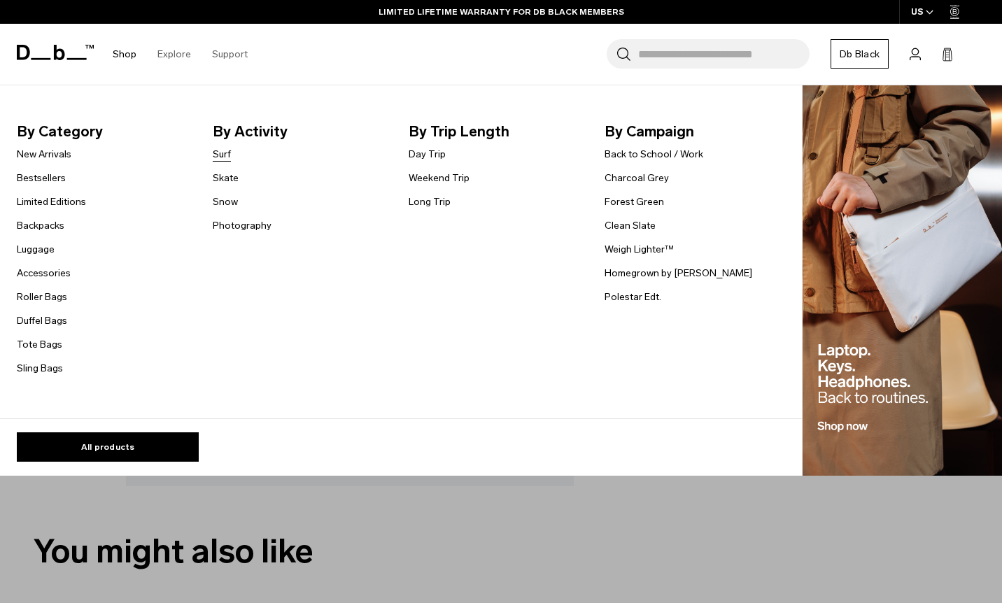
click at [225, 156] on link "Surf" at bounding box center [222, 154] width 18 height 15
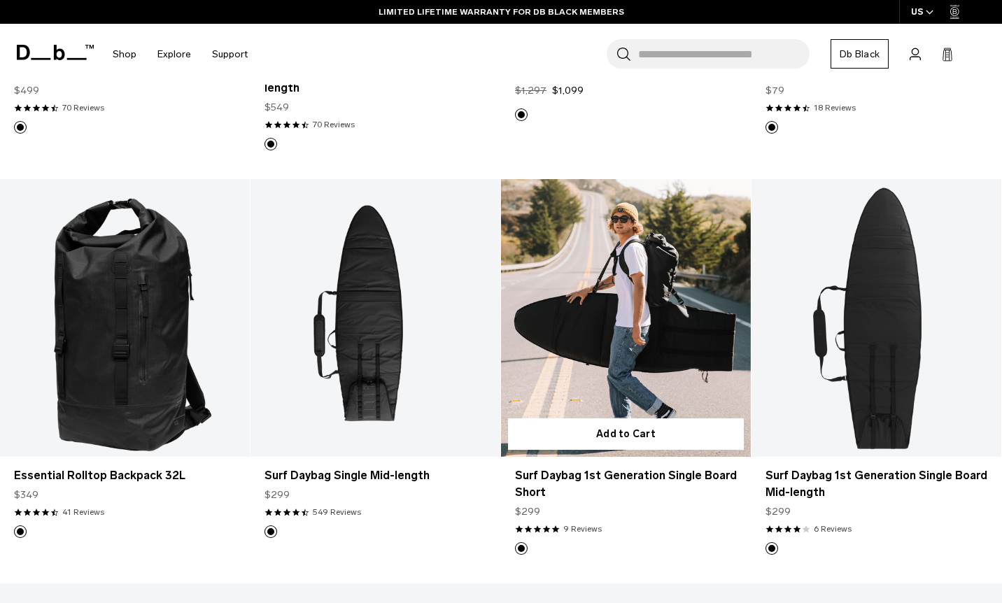
scroll to position [570, 0]
